Goal: Find specific page/section: Find specific page/section

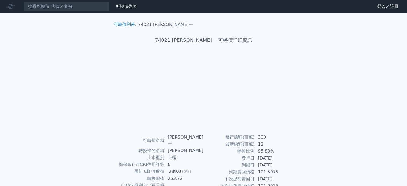
scroll to position [62, 0]
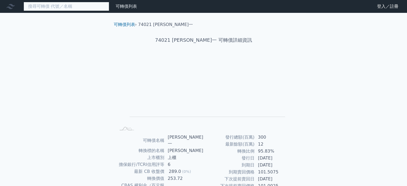
click at [50, 6] on input at bounding box center [67, 6] width 86 height 9
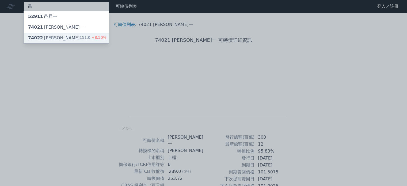
type input "邑"
click at [47, 37] on div "74022 邑錡二" at bounding box center [54, 38] width 52 height 6
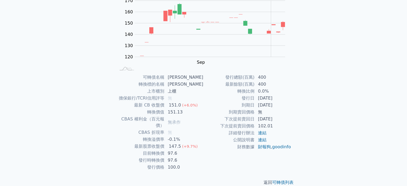
scroll to position [62, 0]
